Goal: Information Seeking & Learning: Find specific page/section

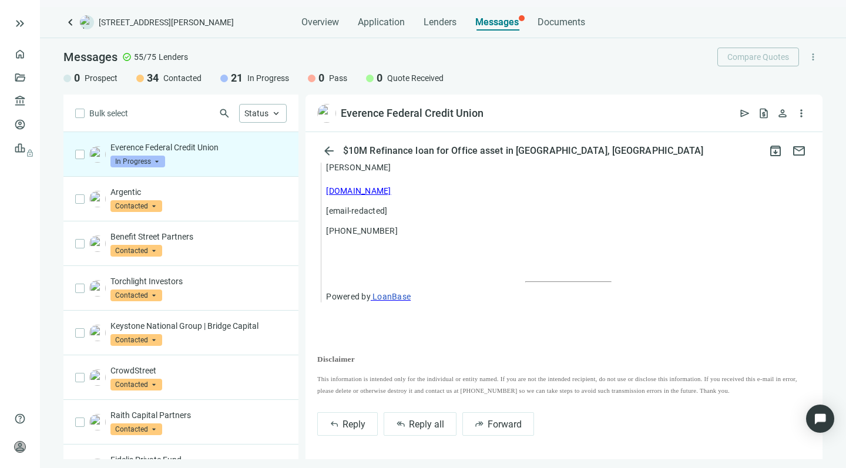
scroll to position [1009, 0]
click at [272, 114] on span "keyboard_arrow_up" at bounding box center [276, 113] width 11 height 11
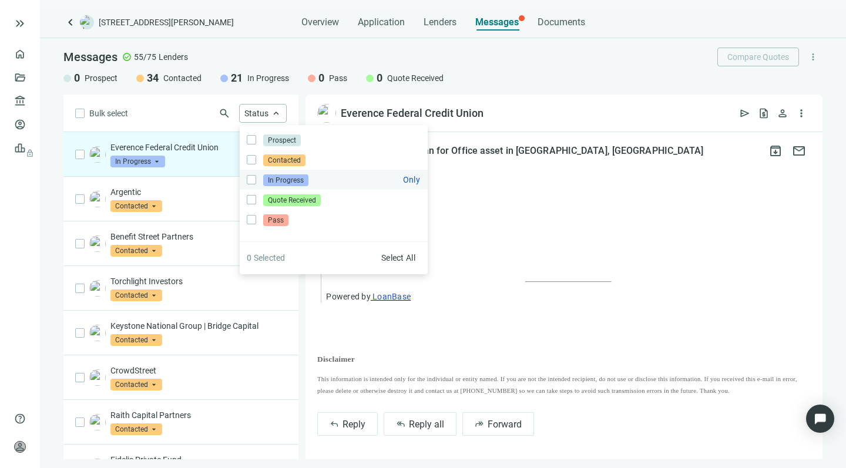
click at [277, 176] on span "In Progress" at bounding box center [285, 181] width 45 height 12
click at [153, 117] on div "Bulk select search Status close Prospect Only Contacted Only In Progress Only Q…" at bounding box center [180, 277] width 235 height 365
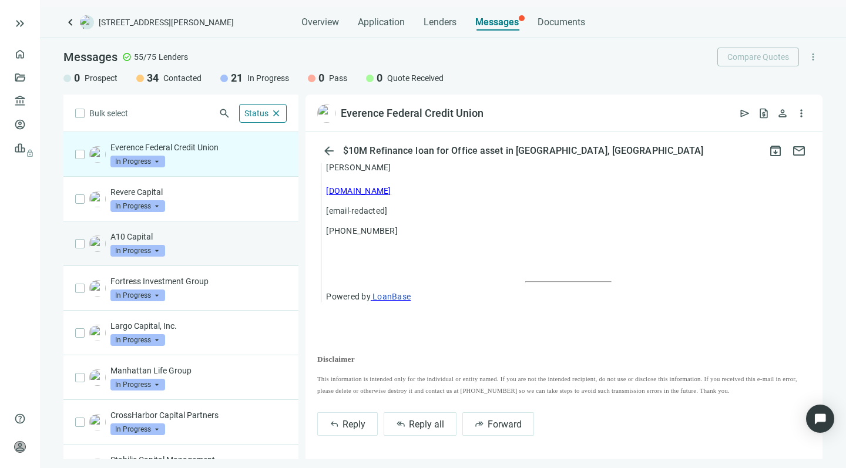
click at [177, 243] on div "A10 Capital In Progress arrow_drop_down" at bounding box center [198, 244] width 176 height 26
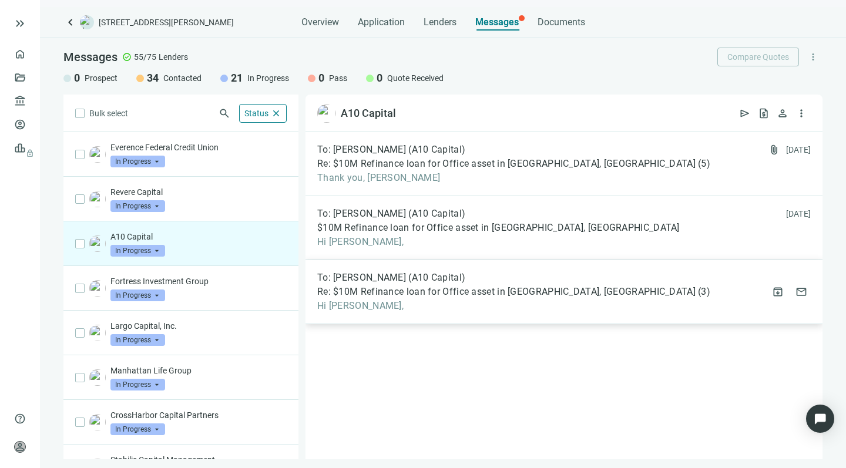
click at [421, 301] on span "Hi [PERSON_NAME]," at bounding box center [513, 306] width 393 height 12
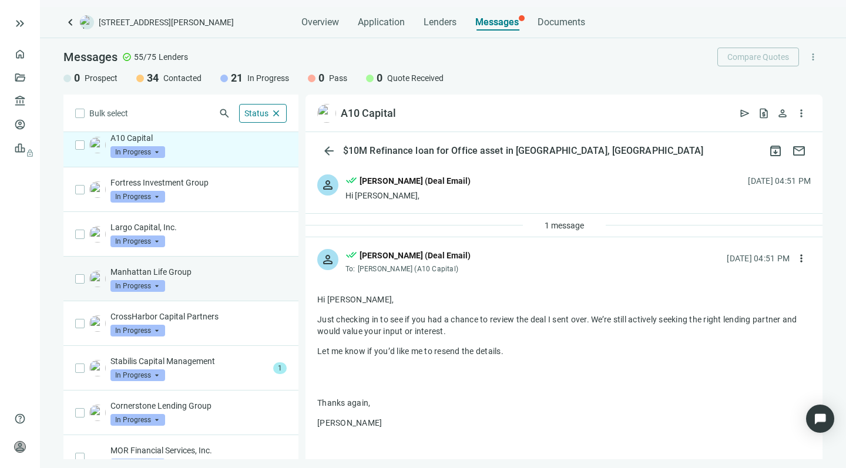
scroll to position [112, 0]
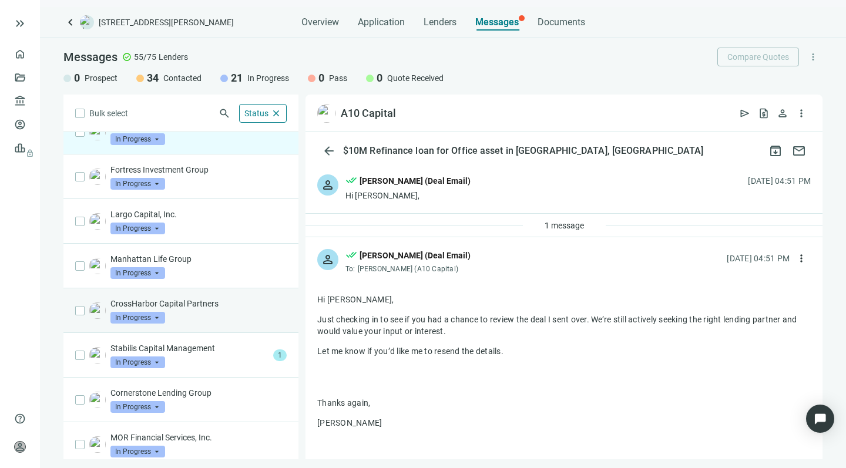
click at [220, 306] on p "CrossHarbor Capital Partners" at bounding box center [198, 304] width 176 height 12
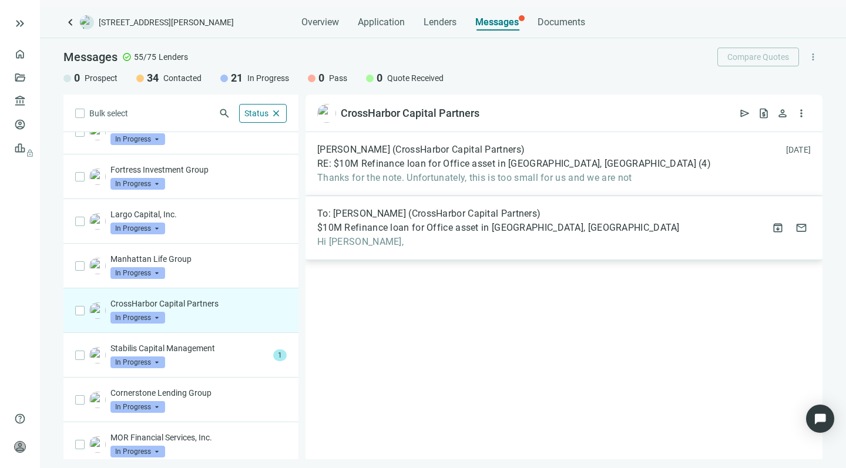
click at [403, 226] on span "$10M Refinance loan for Office asset in [GEOGRAPHIC_DATA], [GEOGRAPHIC_DATA]" at bounding box center [498, 228] width 363 height 12
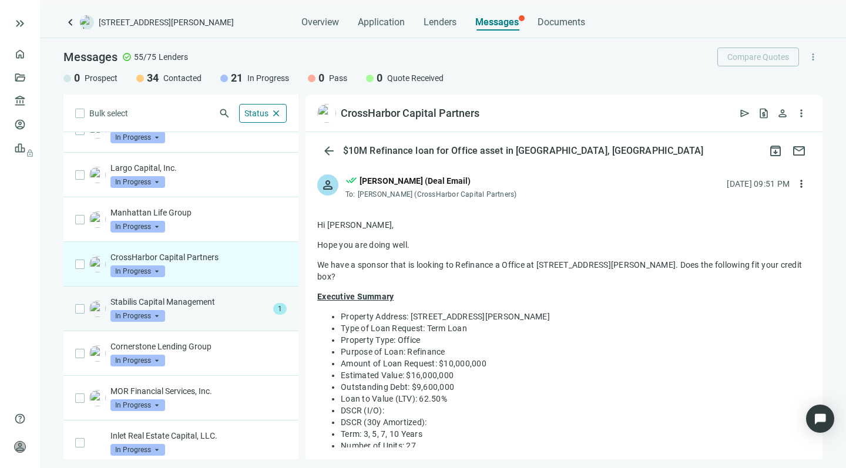
scroll to position [160, 0]
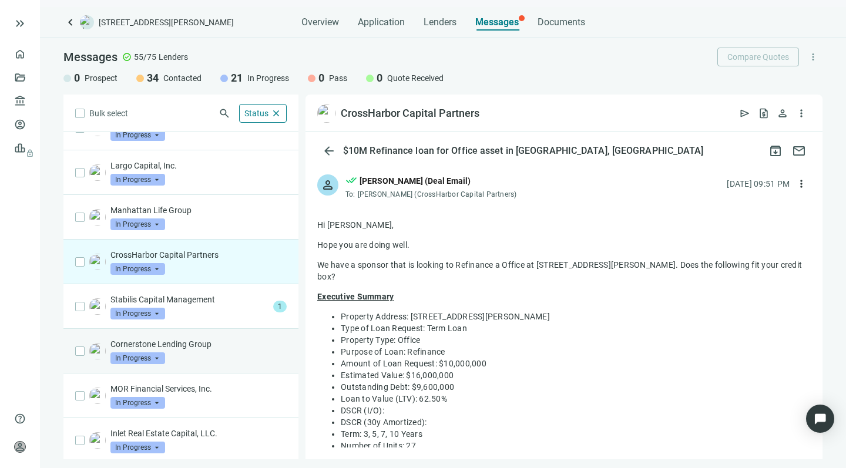
click at [211, 345] on p "Cornerstone Lending Group" at bounding box center [198, 345] width 176 height 12
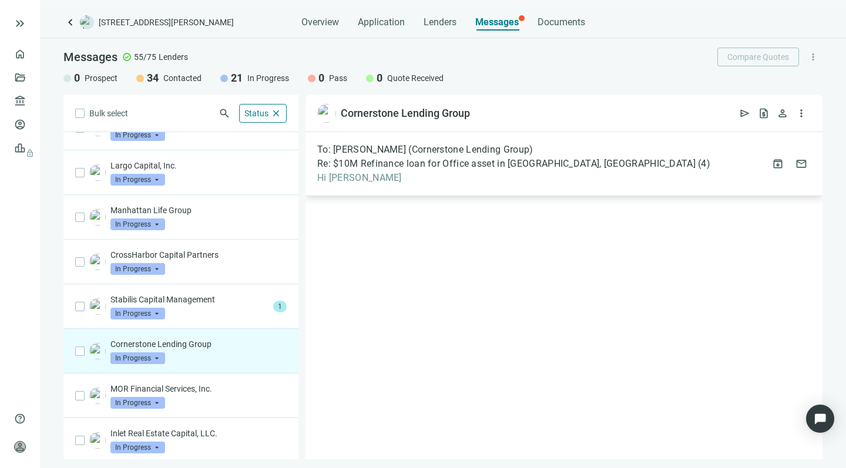
click at [395, 176] on span "Hi [PERSON_NAME]" at bounding box center [513, 178] width 393 height 12
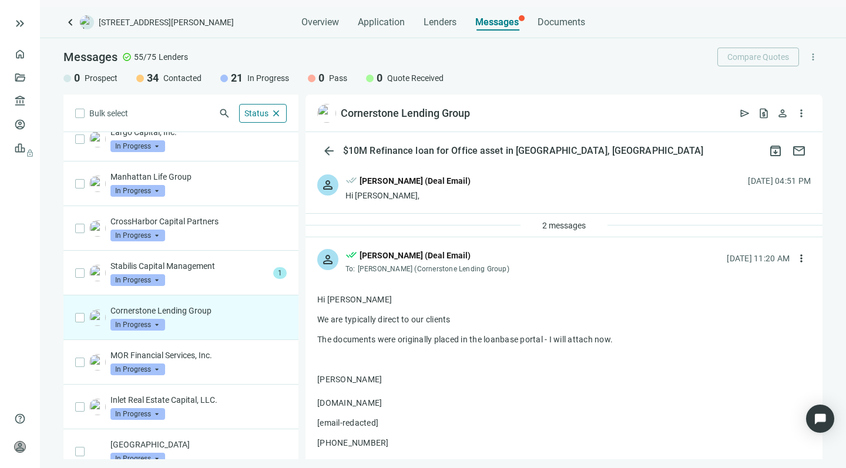
scroll to position [216, 0]
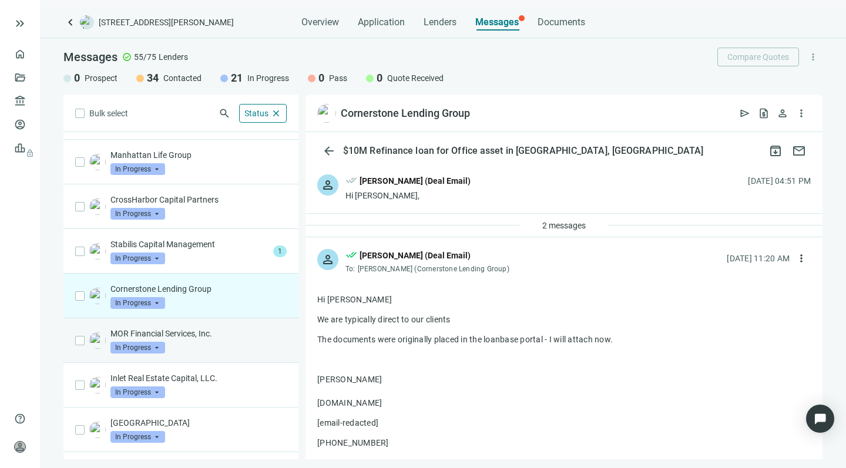
click at [213, 343] on div "MOR Financial Services, Inc. In Progress arrow_drop_down" at bounding box center [198, 341] width 176 height 26
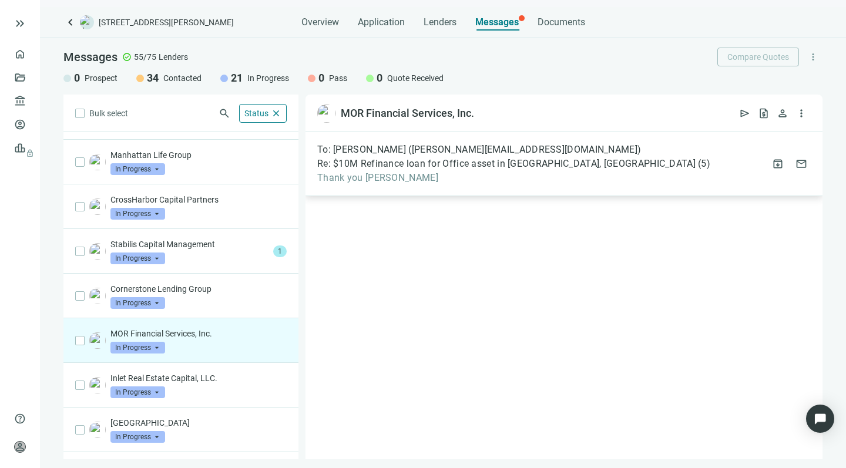
click at [457, 173] on span "Thank you [PERSON_NAME]" at bounding box center [513, 178] width 393 height 12
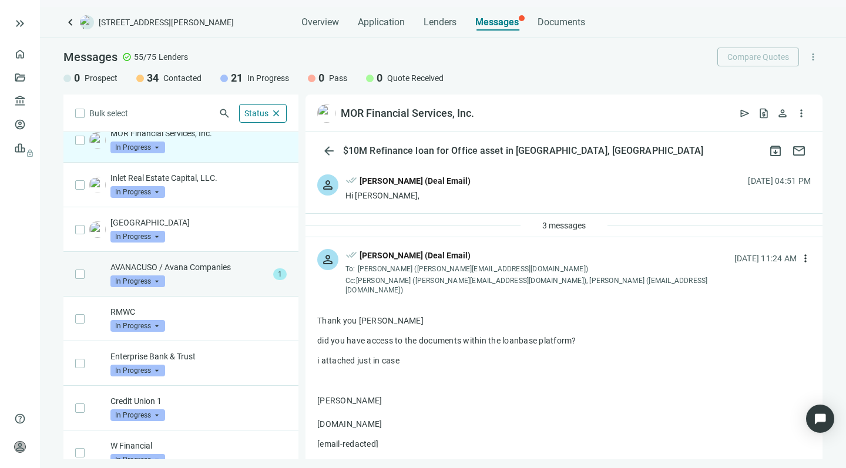
scroll to position [422, 0]
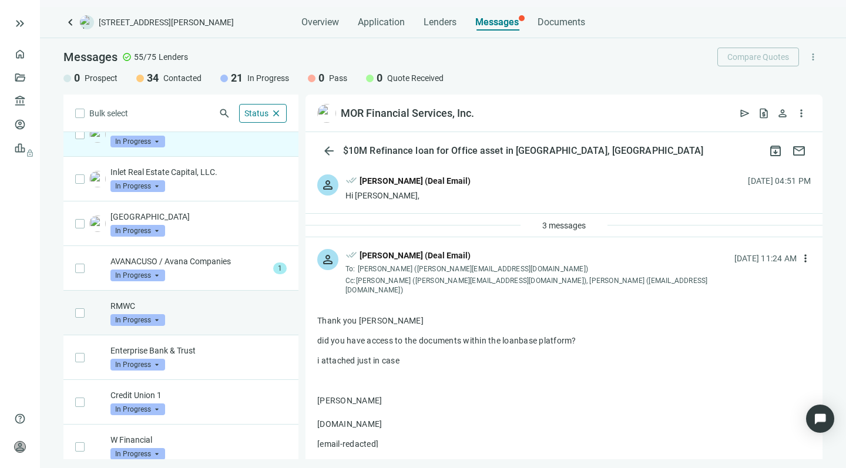
click at [218, 314] on div "RMWC In Progress arrow_drop_down" at bounding box center [198, 313] width 176 height 26
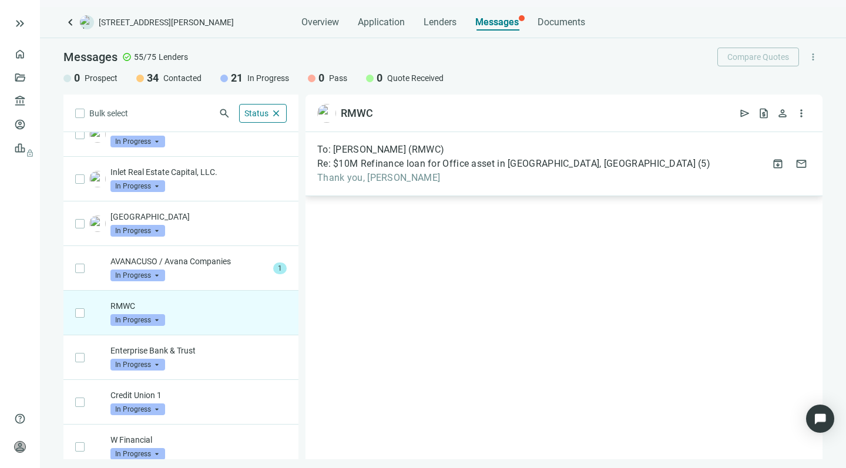
click at [439, 173] on span "Thank you, [PERSON_NAME]" at bounding box center [513, 178] width 393 height 12
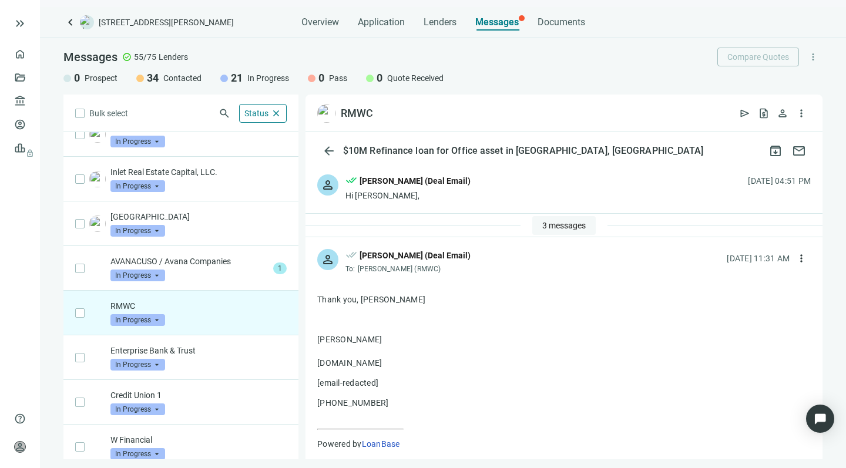
click at [542, 223] on span "3 messages" at bounding box center [563, 225] width 43 height 9
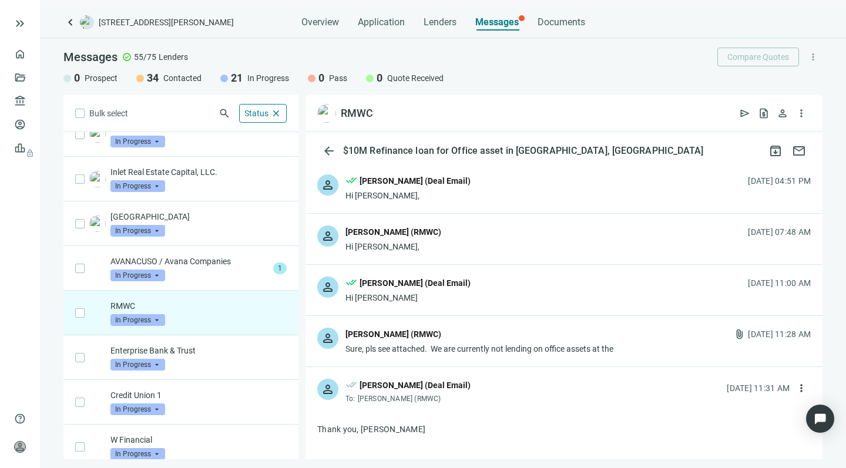
click at [417, 339] on div "[PERSON_NAME] (RMWC)" at bounding box center [394, 334] width 96 height 13
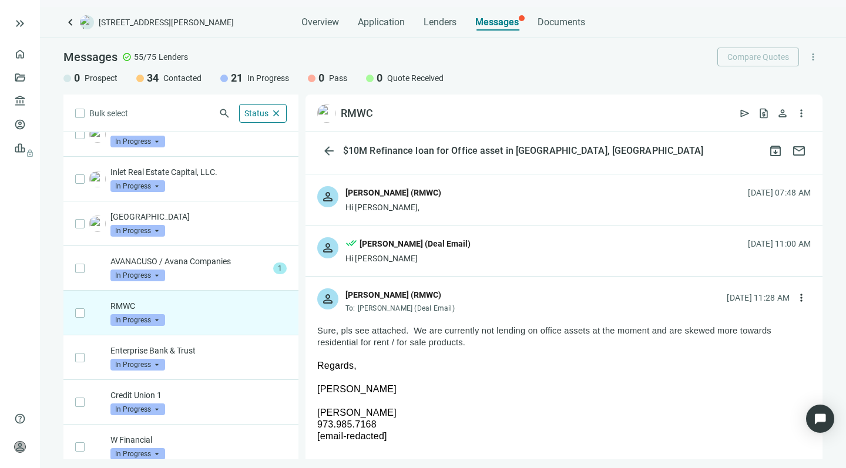
scroll to position [55, 0]
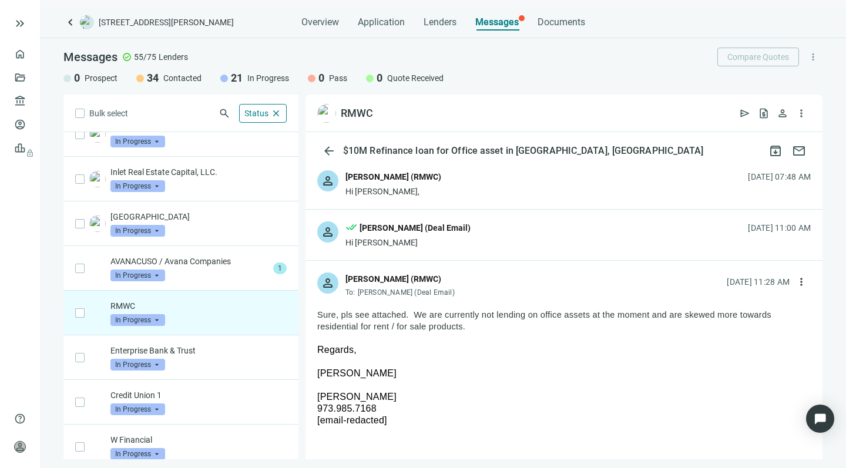
click at [420, 237] on div "Hi [PERSON_NAME]" at bounding box center [408, 243] width 125 height 12
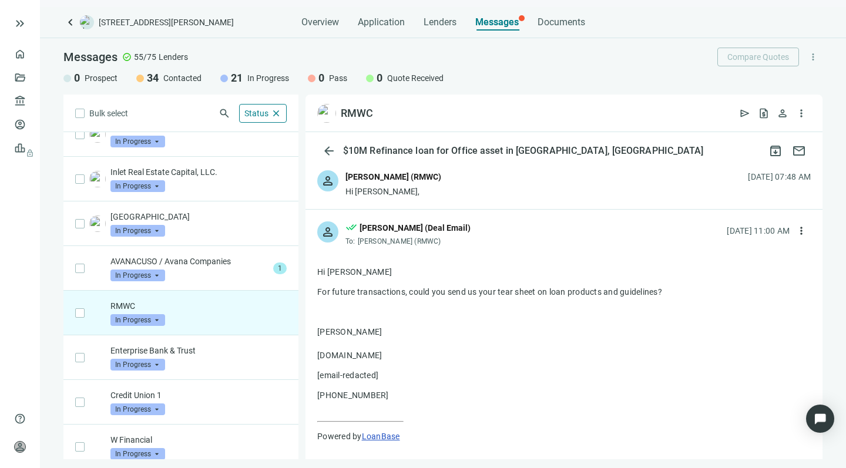
drag, startPoint x: 668, startPoint y: 290, endPoint x: 668, endPoint y: 284, distance: 6.5
click at [668, 284] on div "Hi [PERSON_NAME] For future transactions, could you send us your tear sheet on …" at bounding box center [564, 364] width 494 height 196
click at [414, 337] on p "[PERSON_NAME] [DOMAIN_NAME]" at bounding box center [564, 343] width 494 height 35
click at [437, 175] on div "person [PERSON_NAME] (RMWC) Hi [PERSON_NAME], [DATE] 07:48 AM" at bounding box center [564, 184] width 517 height 51
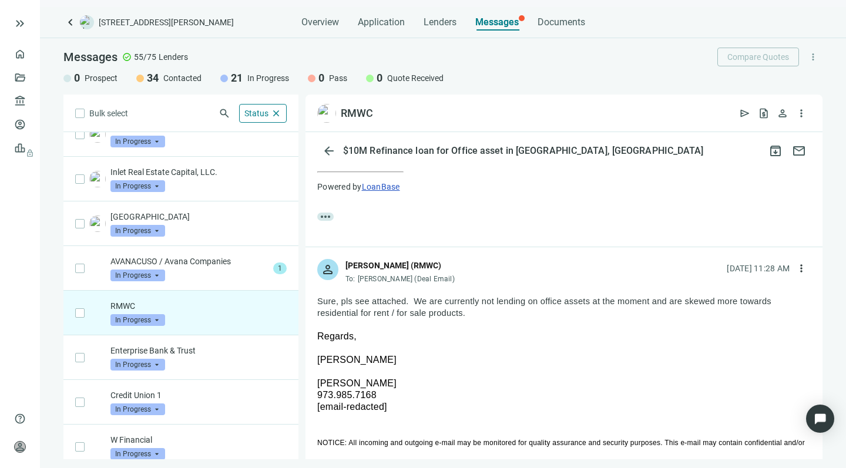
scroll to position [1220, 0]
click at [382, 259] on div "[PERSON_NAME] (RMWC)" at bounding box center [394, 265] width 96 height 13
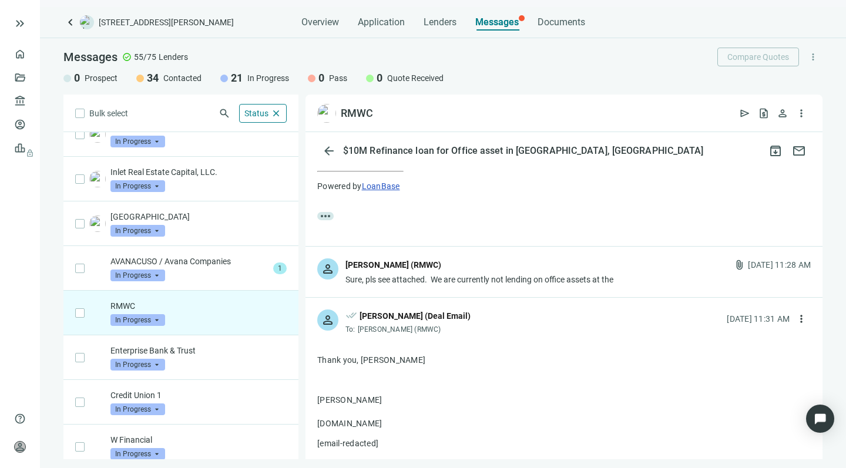
click at [748, 259] on div "[DATE] 11:28 AM" at bounding box center [779, 265] width 63 height 13
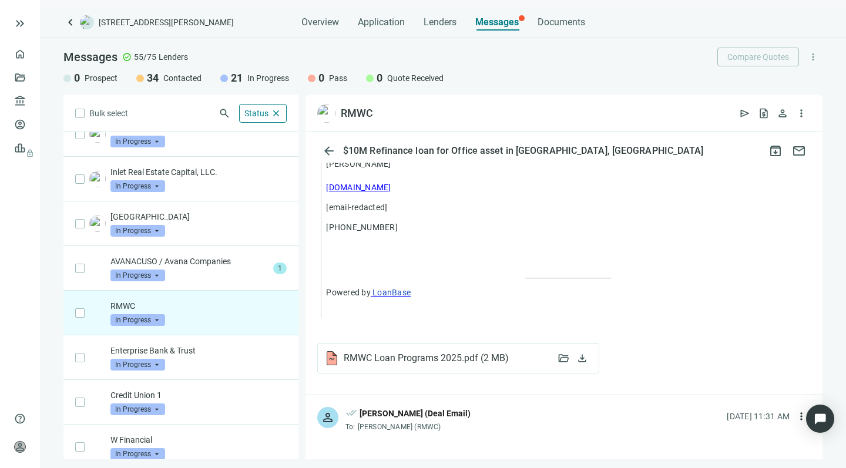
scroll to position [2604, 0]
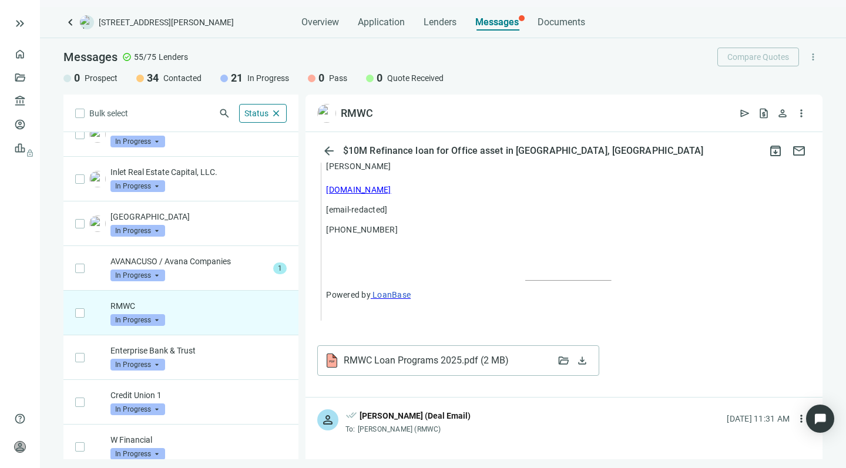
click at [448, 355] on span "RMWC Loan Programs 2025.pdf ( 2 MB )" at bounding box center [430, 361] width 173 height 12
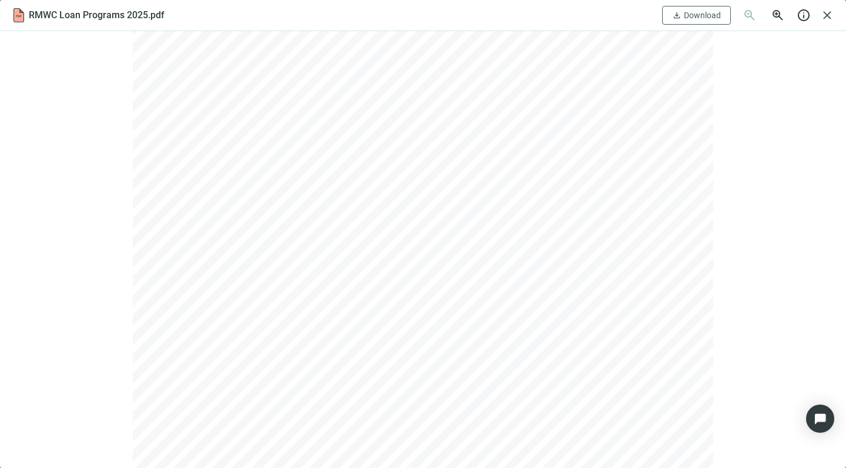
scroll to position [17, 0]
click at [701, 15] on span "Download" at bounding box center [702, 15] width 37 height 9
click at [826, 14] on span "close" at bounding box center [827, 15] width 14 height 14
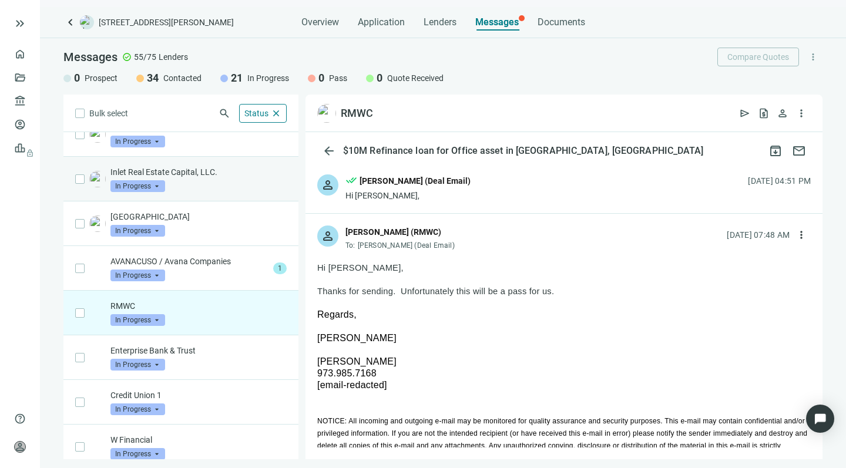
scroll to position [0, 0]
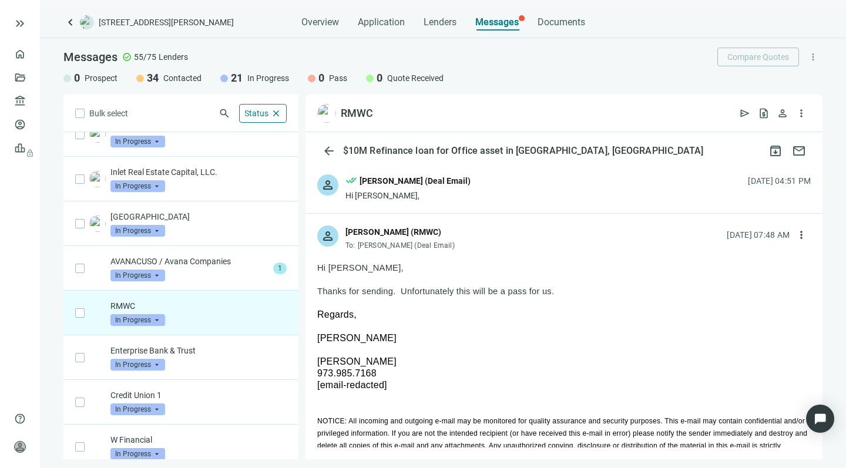
click at [207, 303] on p "RMWC" at bounding box center [198, 306] width 176 height 12
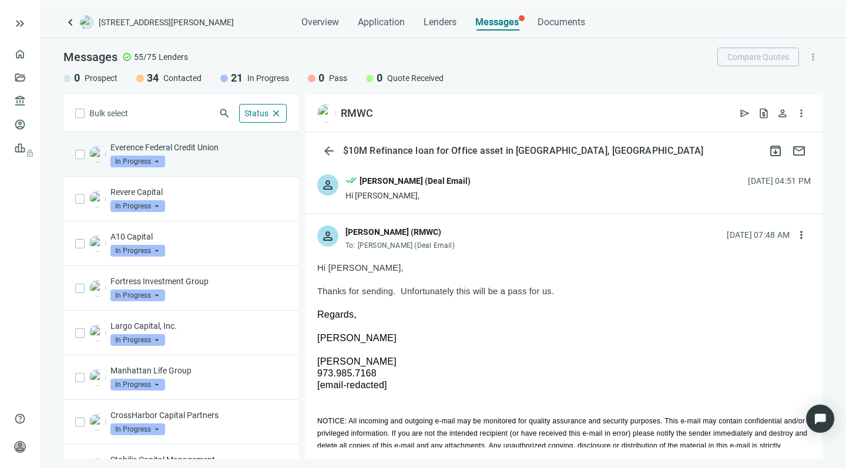
click at [230, 155] on div "Everence Federal Credit Union In Progress arrow_drop_down" at bounding box center [198, 155] width 176 height 26
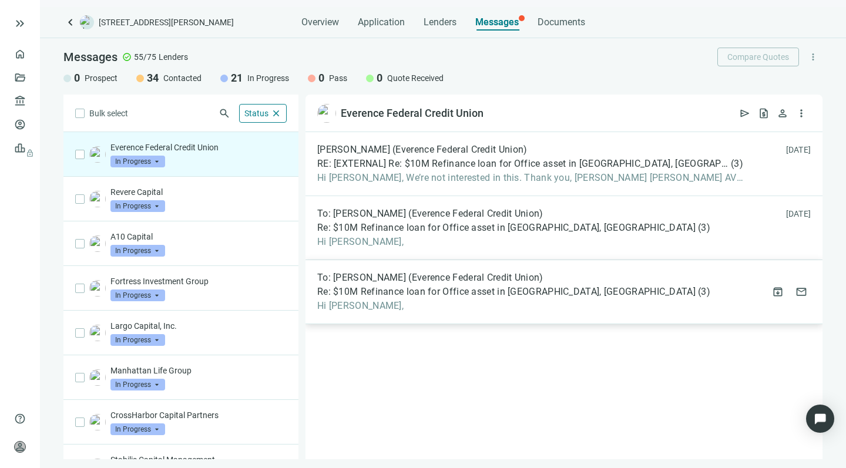
click at [460, 291] on span "Re: $10M Refinance loan for Office asset in [GEOGRAPHIC_DATA], [GEOGRAPHIC_DATA]" at bounding box center [506, 292] width 379 height 12
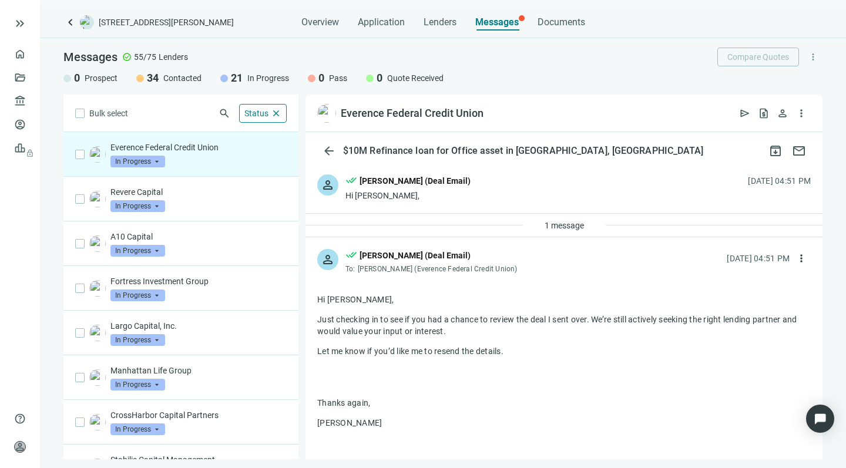
click at [212, 148] on p "Everence Federal Credit Union" at bounding box center [198, 148] width 176 height 12
click at [545, 225] on span "1 message" at bounding box center [564, 225] width 39 height 9
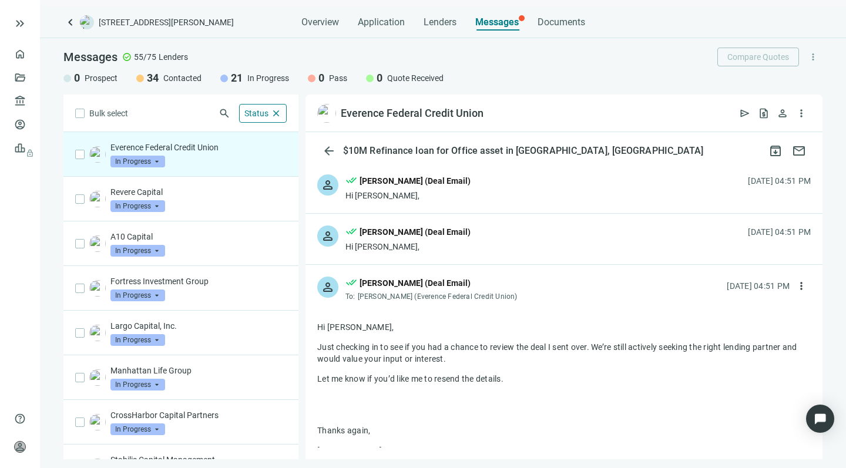
click at [199, 160] on div "Everence Federal Credit Union In Progress arrow_drop_down" at bounding box center [198, 155] width 176 height 26
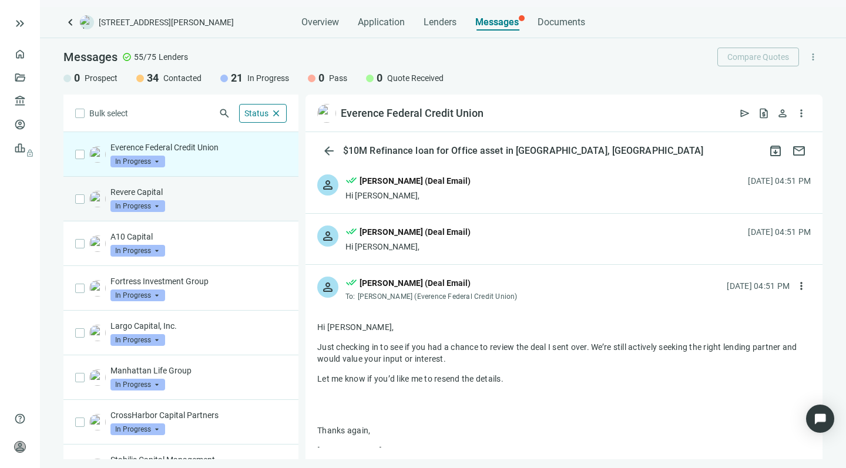
click at [197, 197] on p "Revere Capital" at bounding box center [198, 192] width 176 height 12
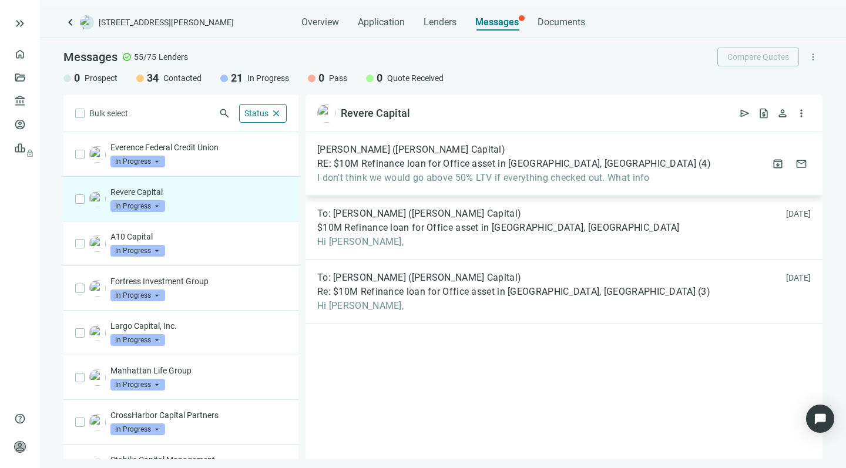
click at [401, 171] on div "[PERSON_NAME] ([PERSON_NAME] Capital) RE: $10M Refinance loan for Office asset …" at bounding box center [514, 164] width 394 height 40
